Goal: Task Accomplishment & Management: Use online tool/utility

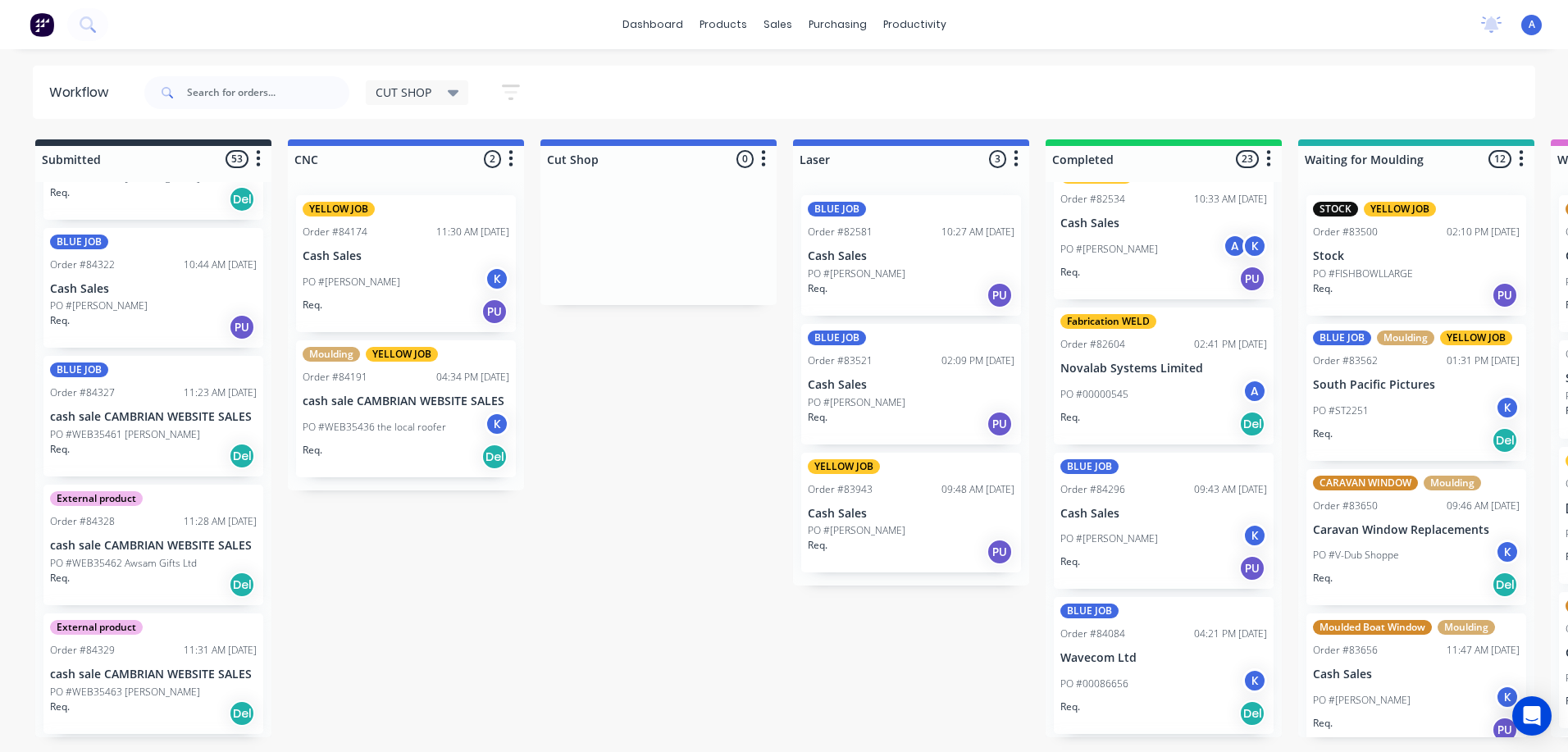
scroll to position [2936, 0]
click at [287, 4] on div "dashboard products sales purchasing productivity dashboard products Product Cat…" at bounding box center [784, 24] width 1568 height 49
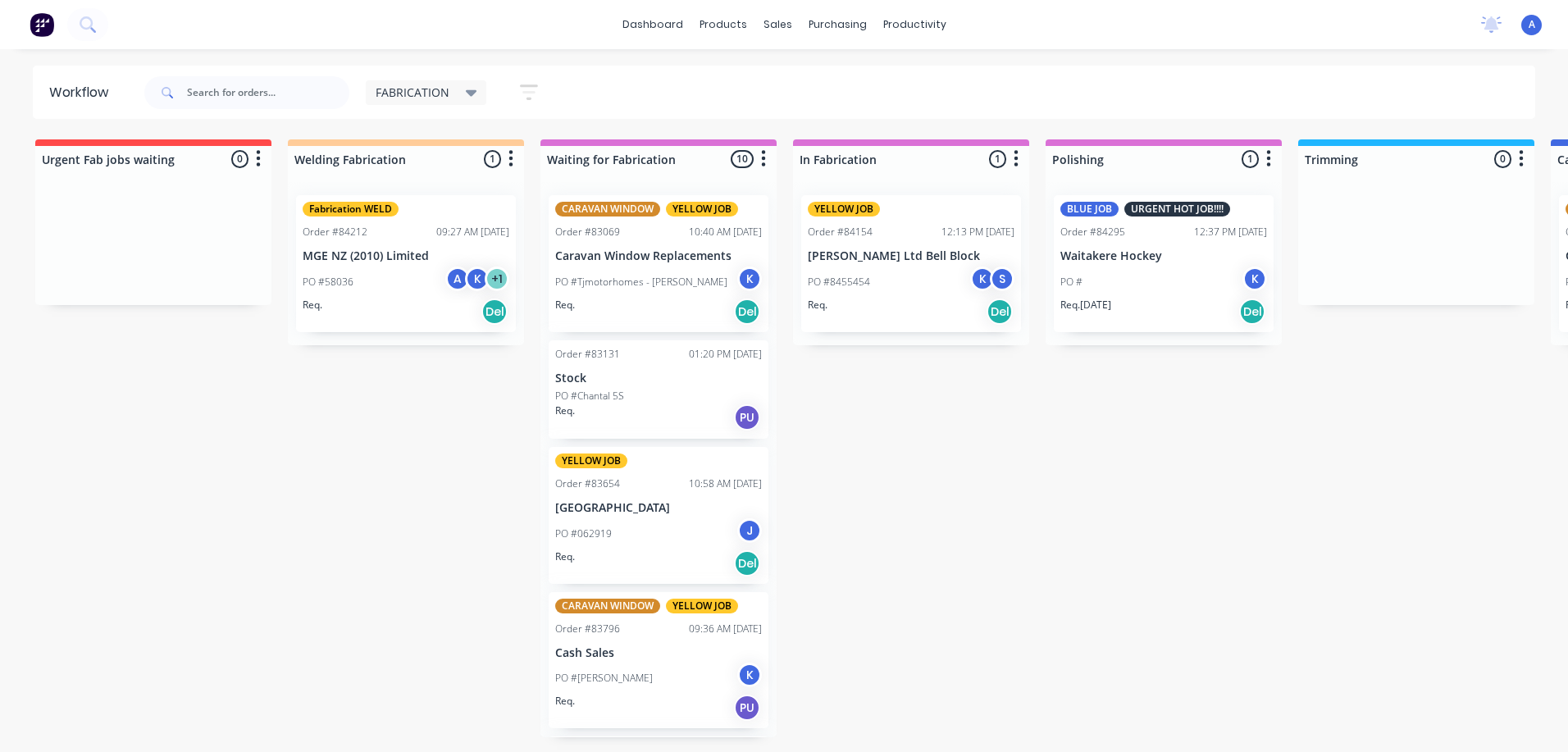
click at [461, 97] on div "FABRICATION" at bounding box center [426, 93] width 101 height 15
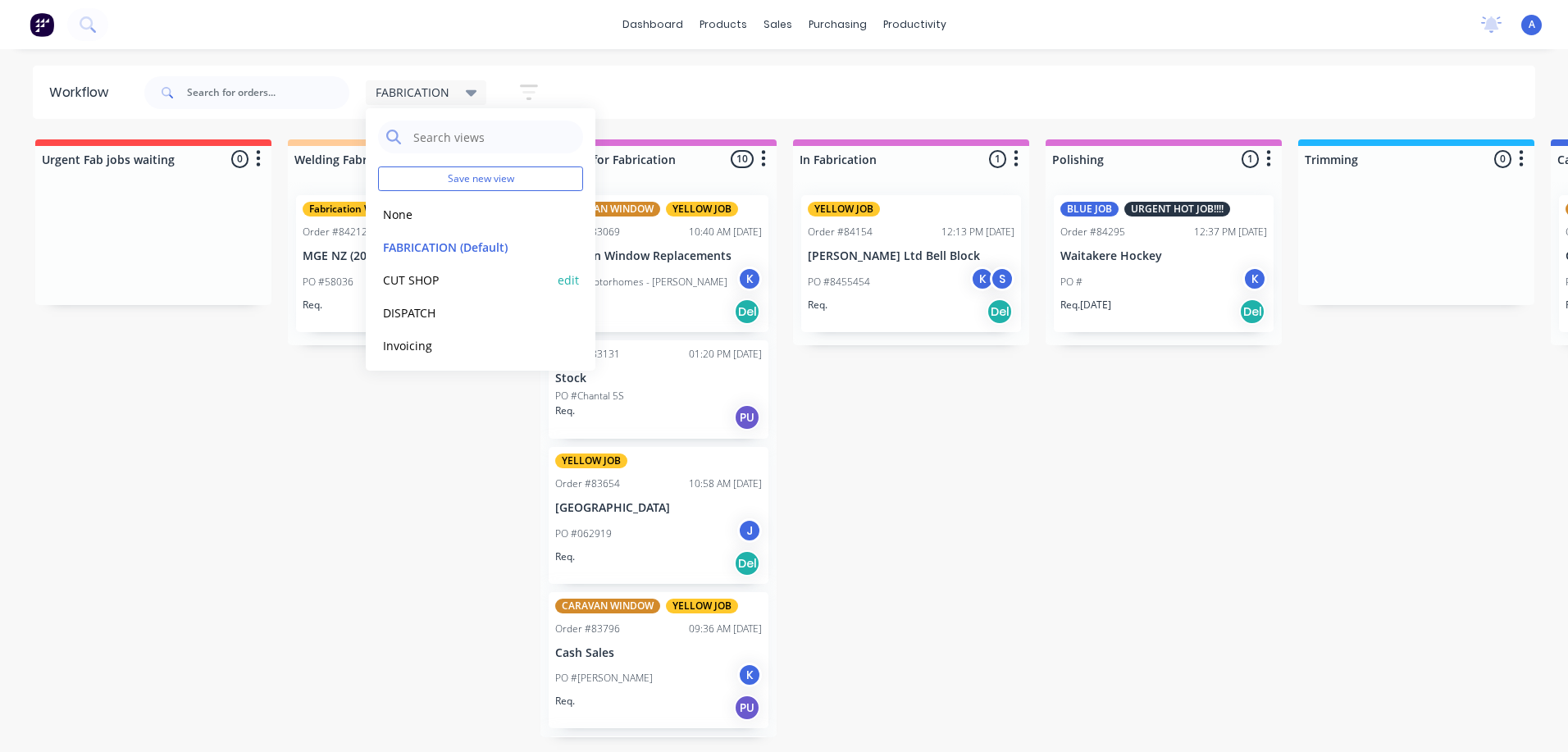
click at [437, 289] on button "CUT SHOP" at bounding box center [466, 280] width 175 height 19
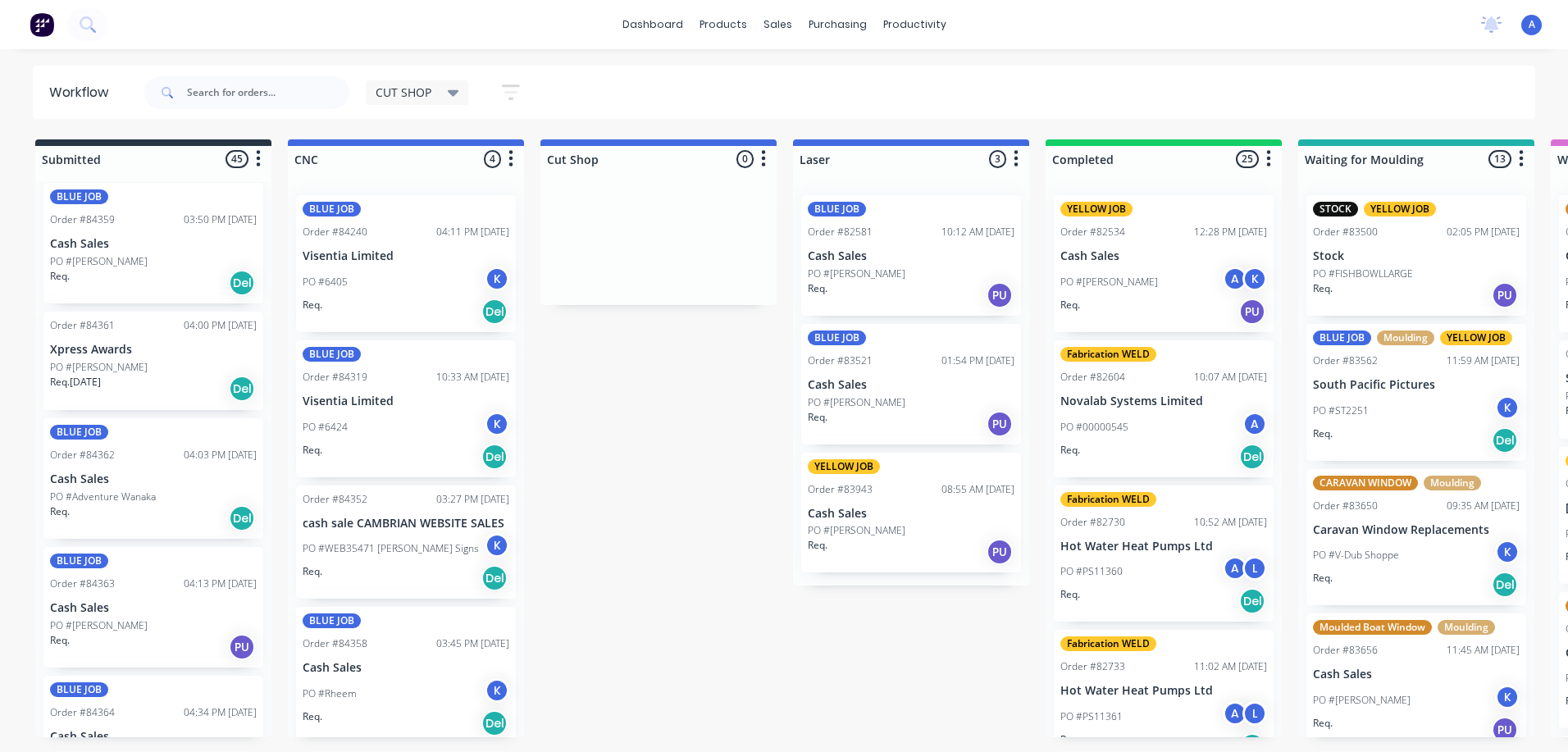
scroll to position [5164, 0]
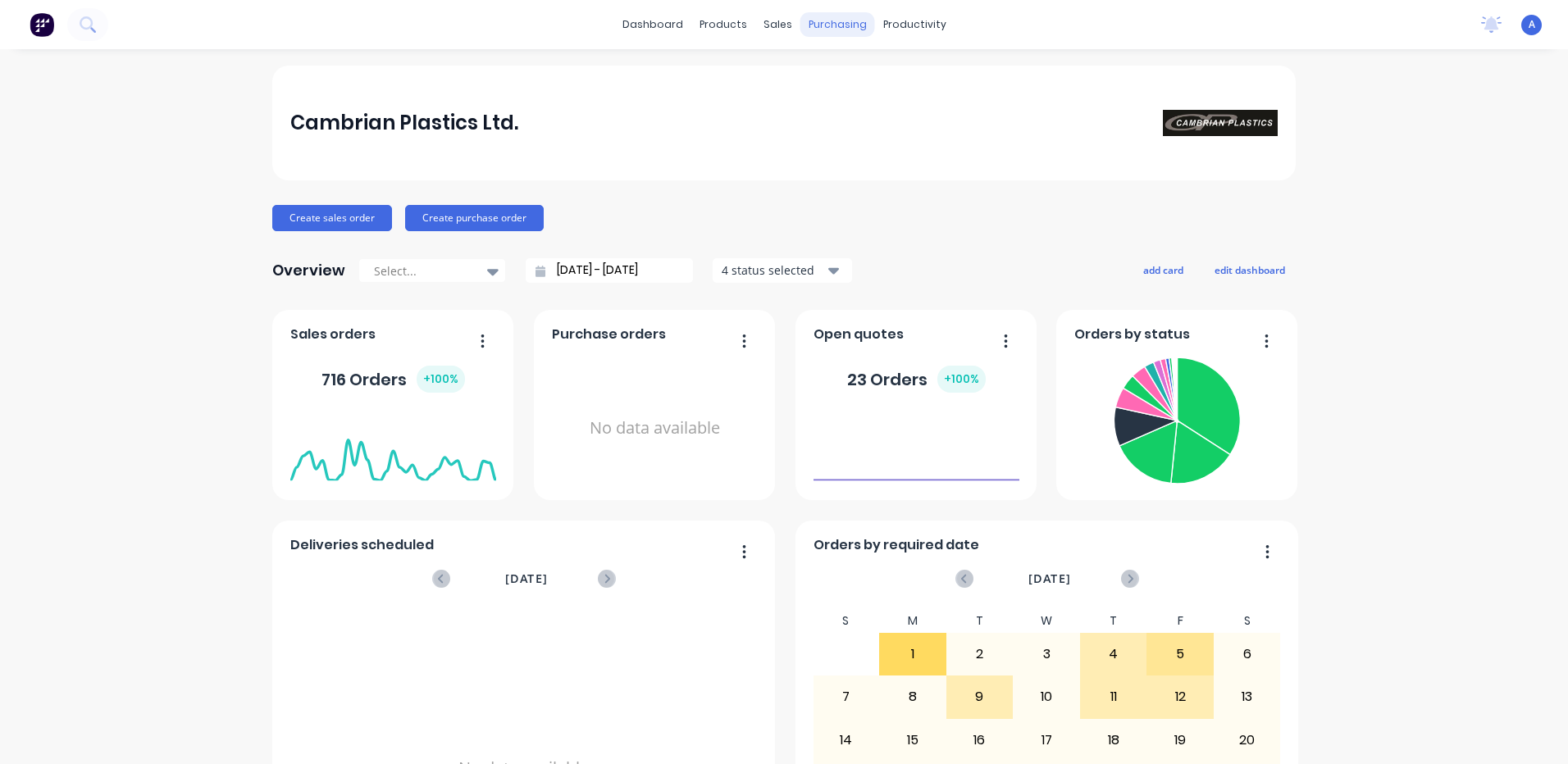
click at [835, 31] on div "purchasing" at bounding box center [838, 24] width 74 height 24
click at [914, 30] on div "productivity" at bounding box center [914, 24] width 79 height 24
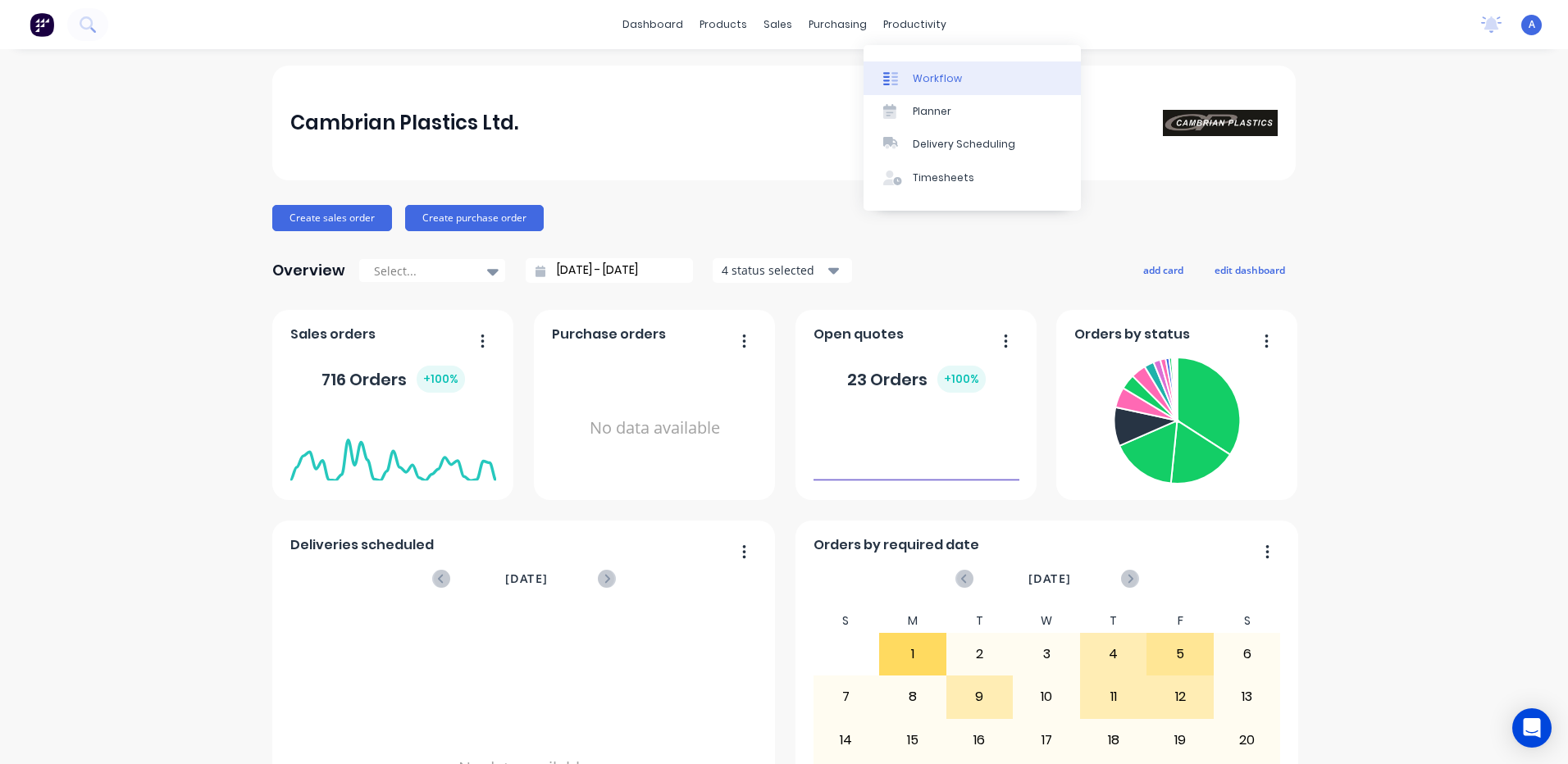
click at [965, 78] on link "Workflow" at bounding box center [972, 77] width 217 height 33
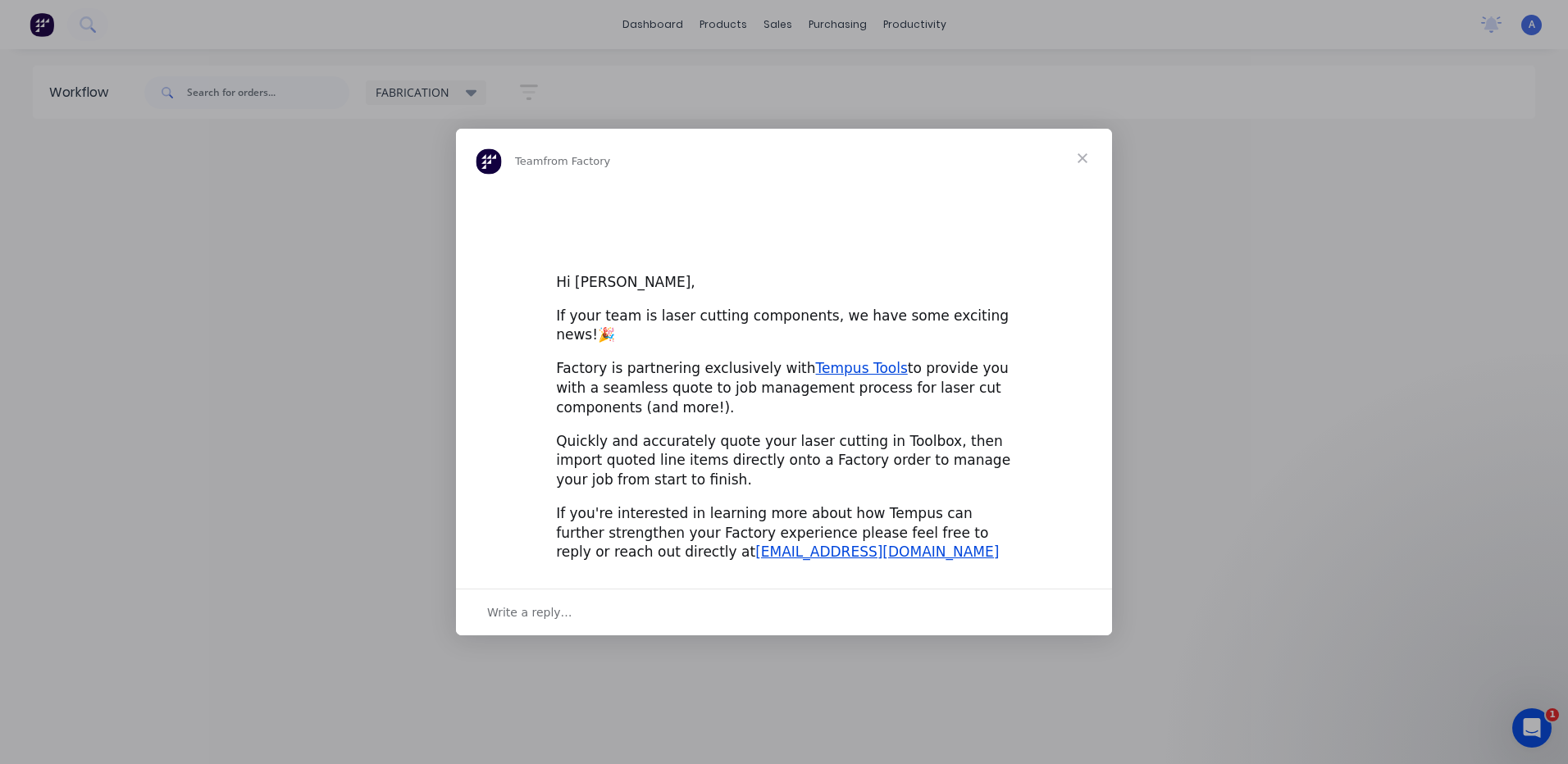
click at [452, 99] on div "Intercom messenger" at bounding box center [784, 382] width 1568 height 764
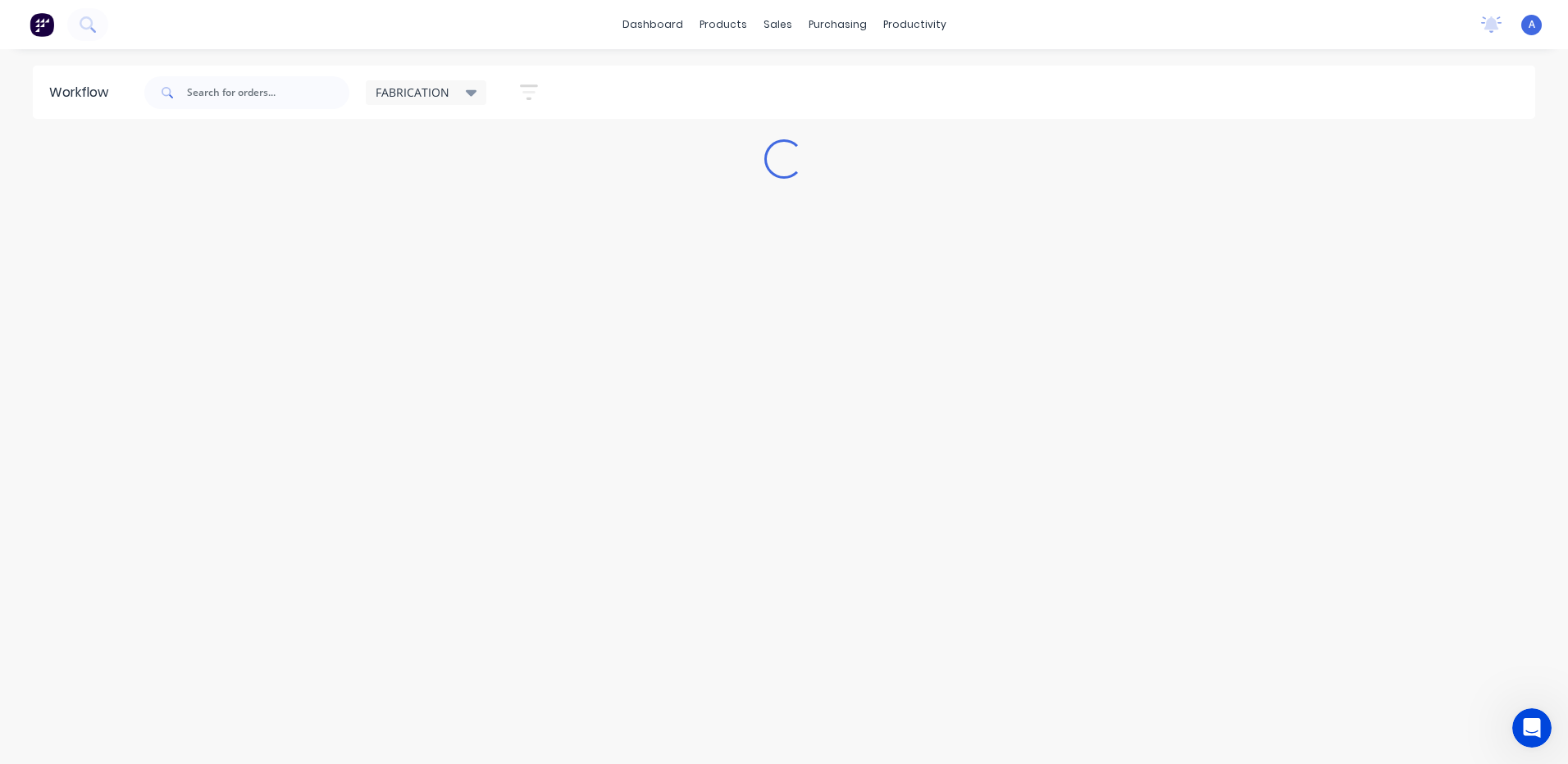
click at [457, 99] on div "FABRICATION" at bounding box center [426, 93] width 101 height 15
click at [418, 286] on button "CUT SHOP" at bounding box center [466, 280] width 175 height 19
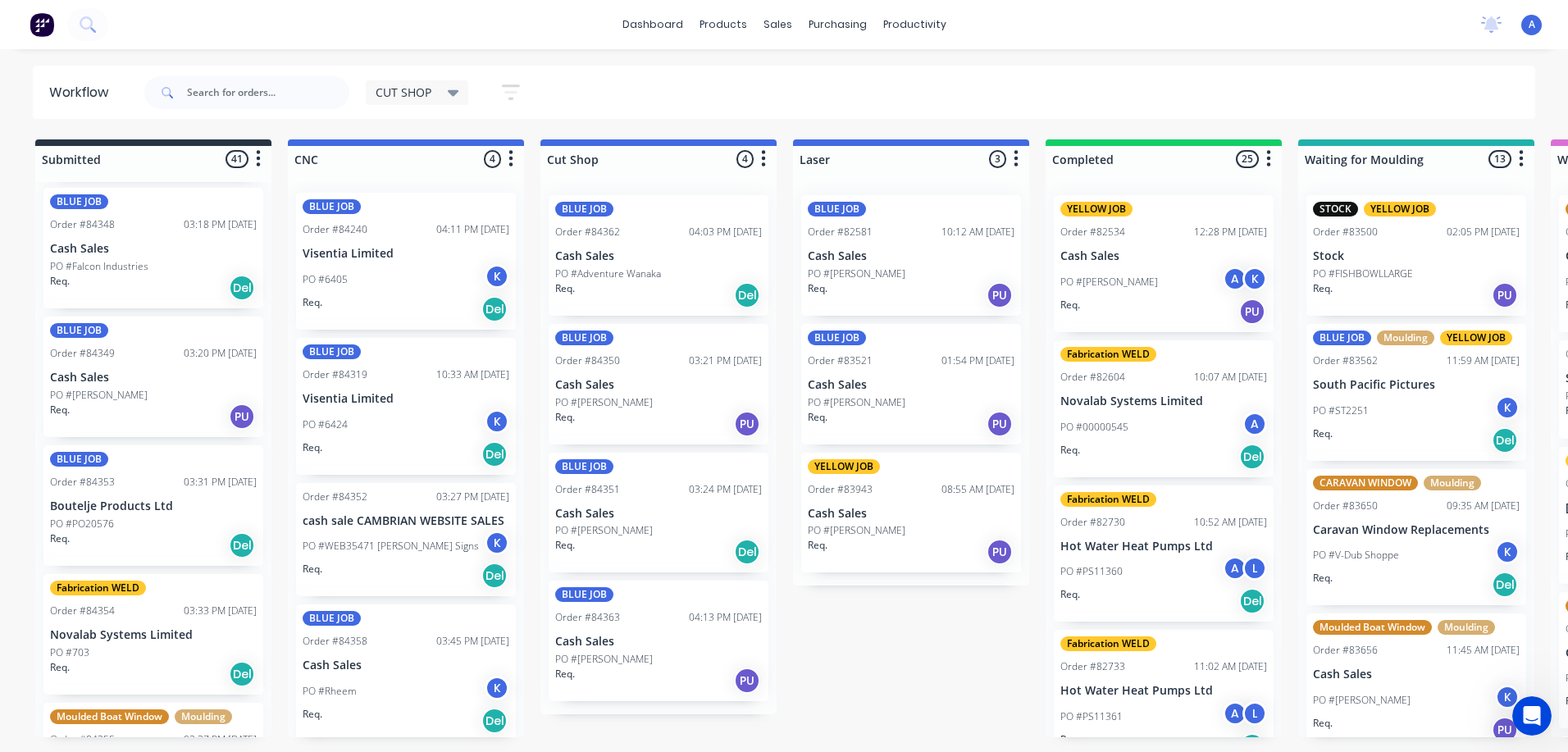
scroll to position [3947, 0]
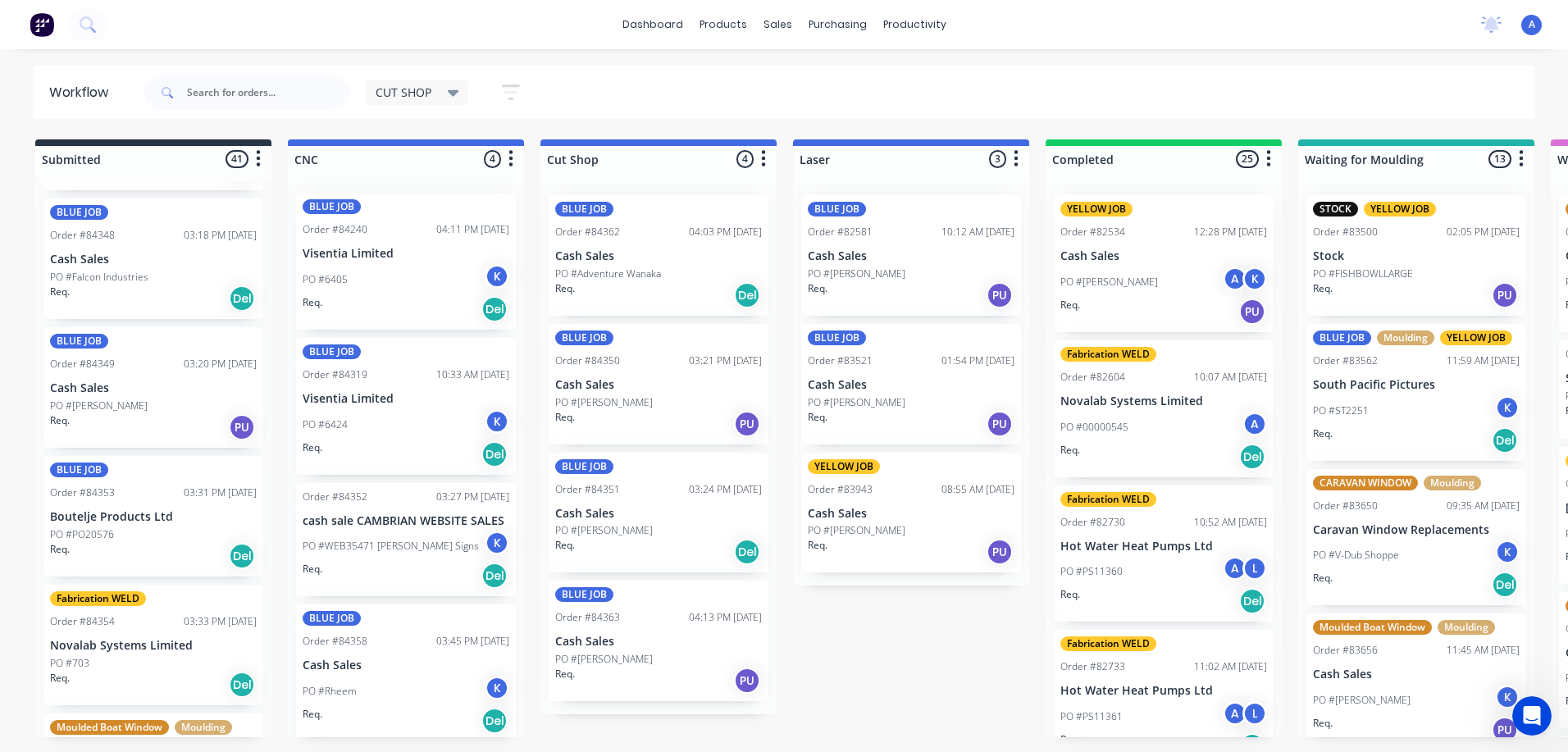
click at [185, 418] on div "Req. PU" at bounding box center [154, 427] width 207 height 28
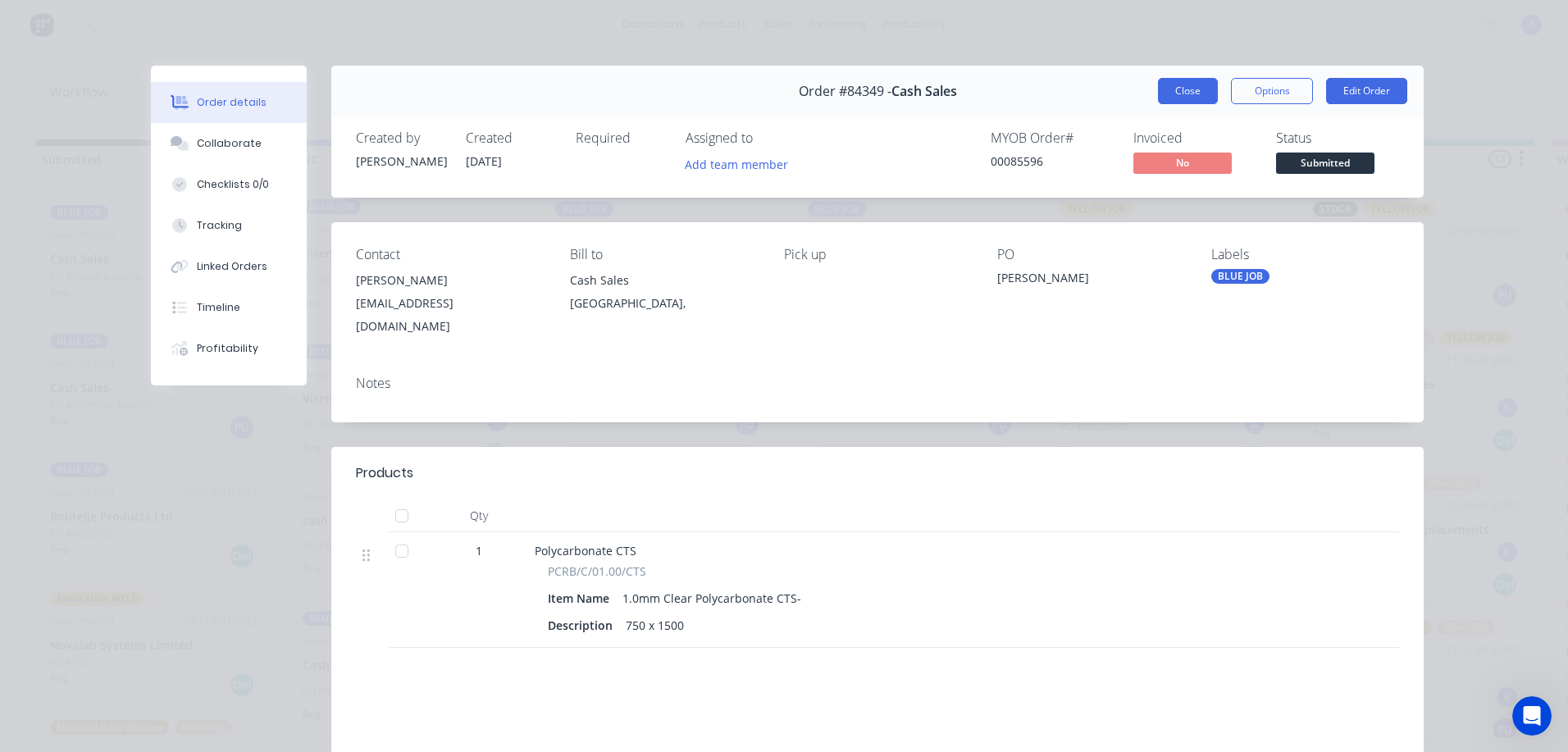
click at [1177, 100] on button "Close" at bounding box center [1188, 91] width 60 height 26
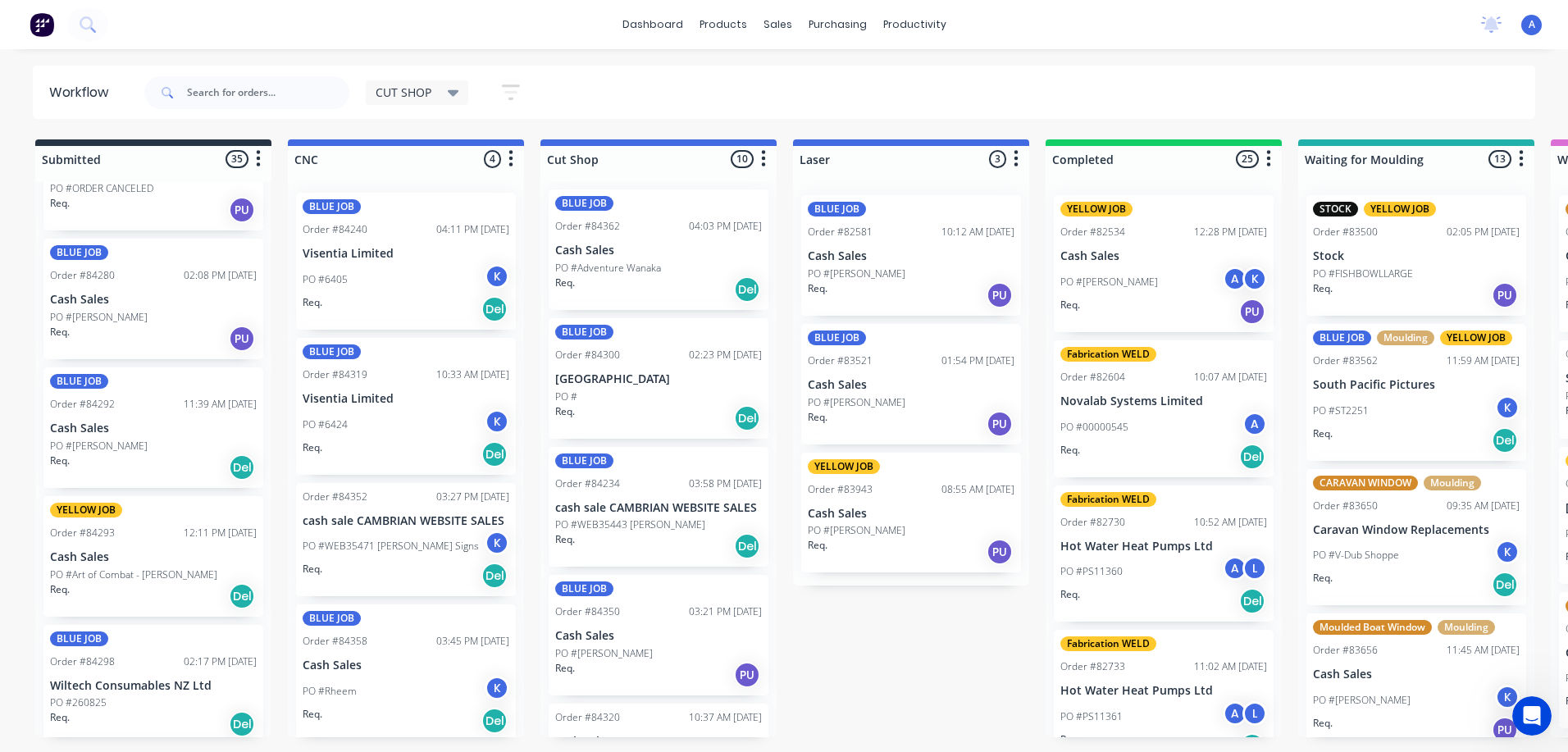
scroll to position [490, 0]
